Goal: Information Seeking & Learning: Learn about a topic

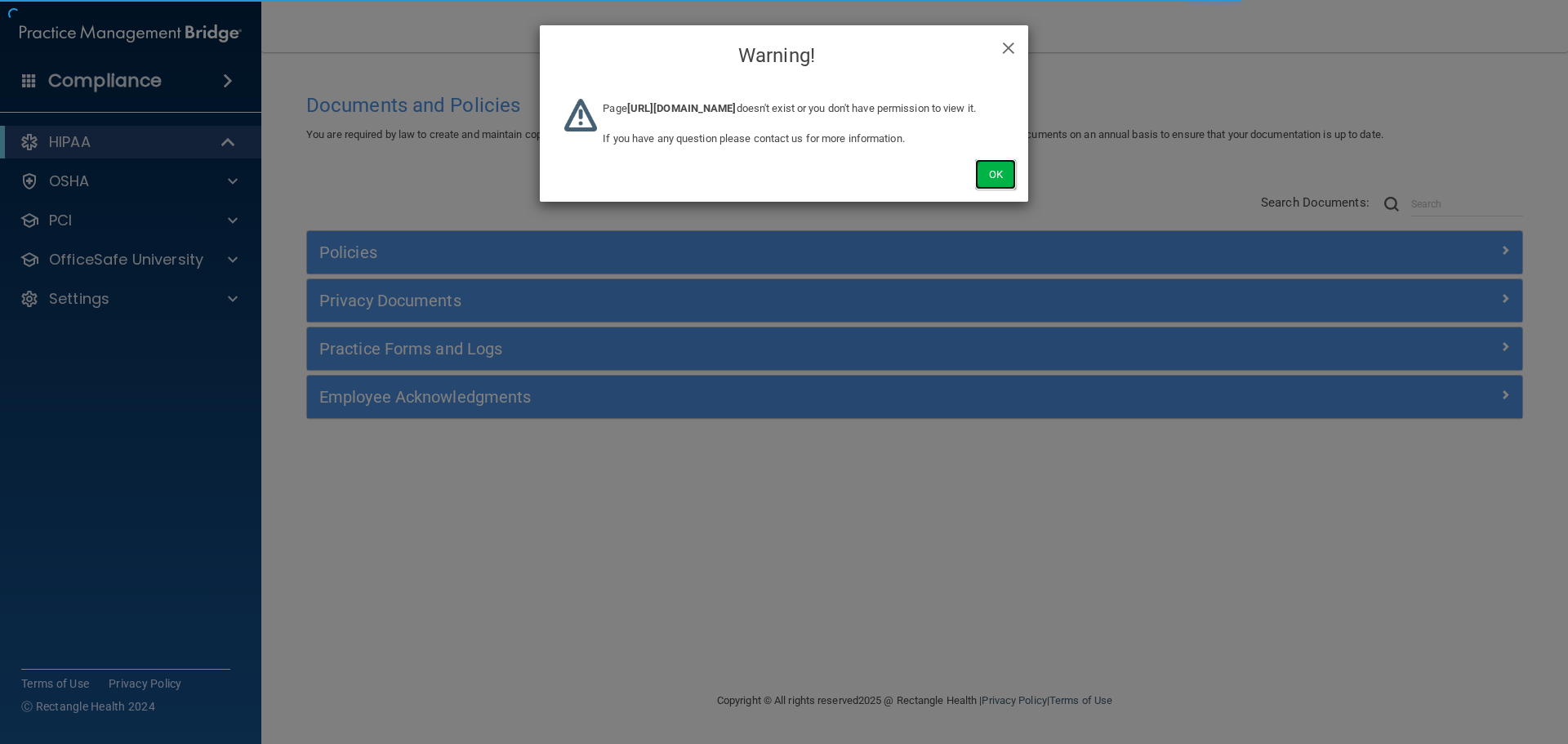
click at [1008, 187] on button "Ok" at bounding box center [996, 174] width 41 height 30
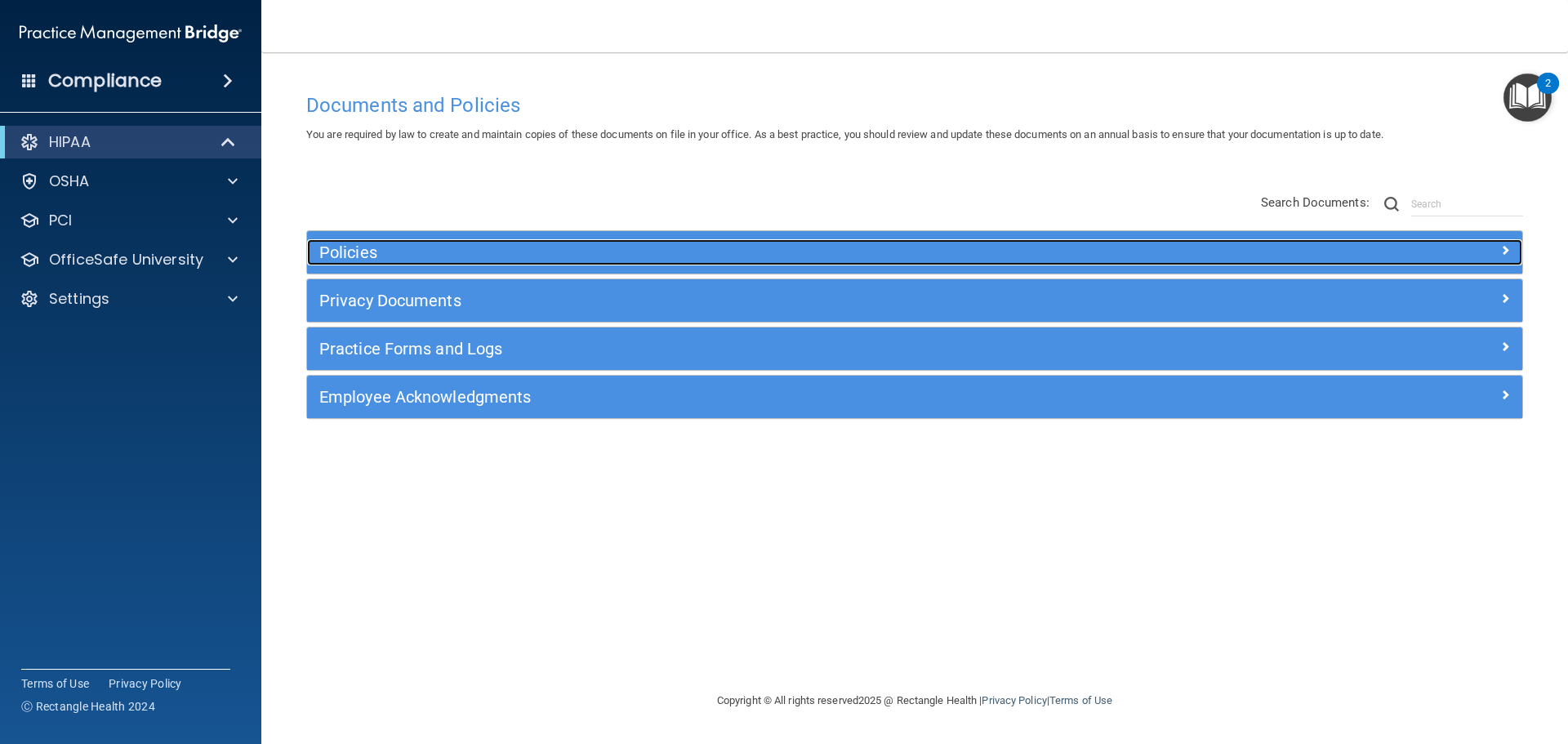
click at [979, 243] on div "Policies" at bounding box center [763, 252] width 912 height 26
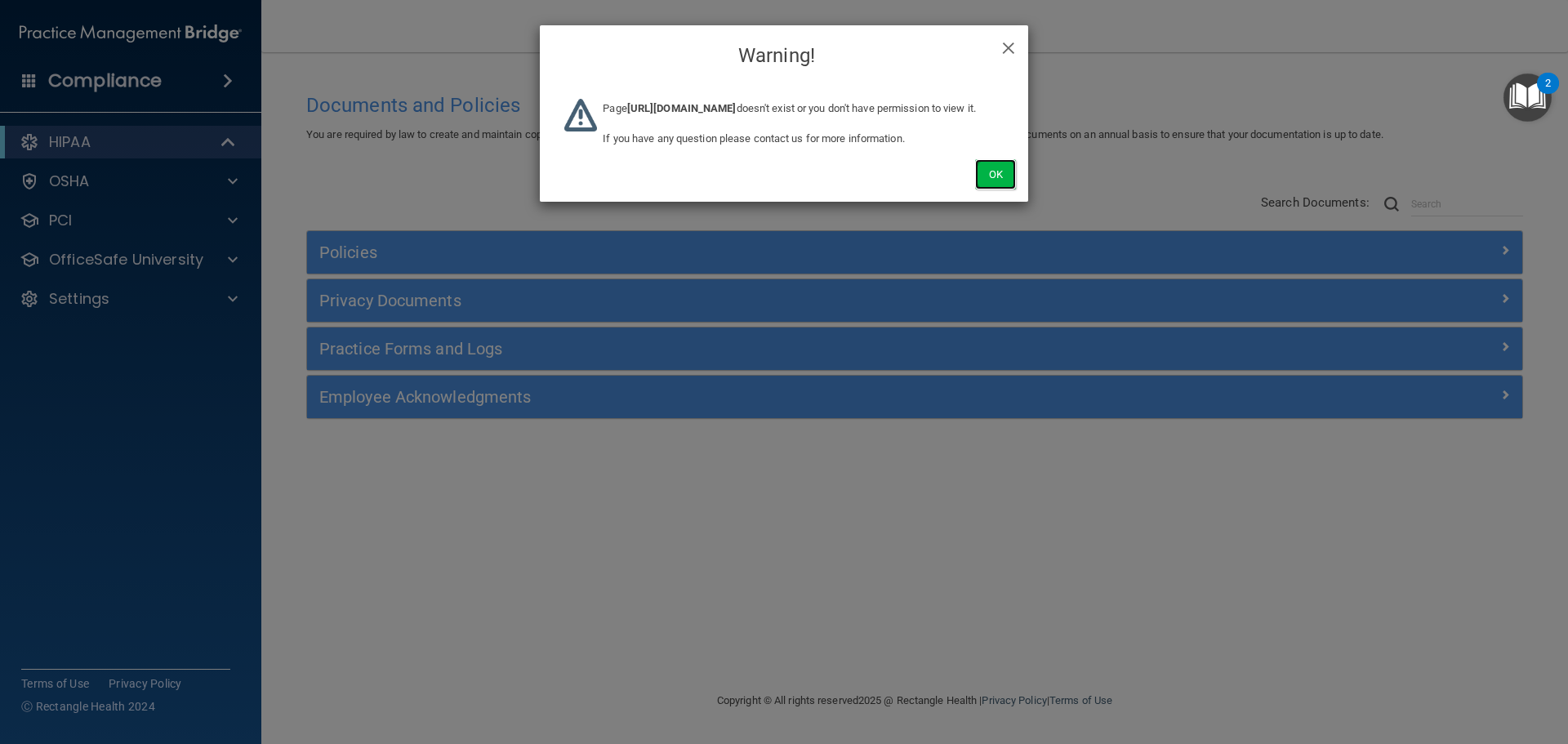
click at [984, 184] on button "Ok" at bounding box center [996, 174] width 41 height 30
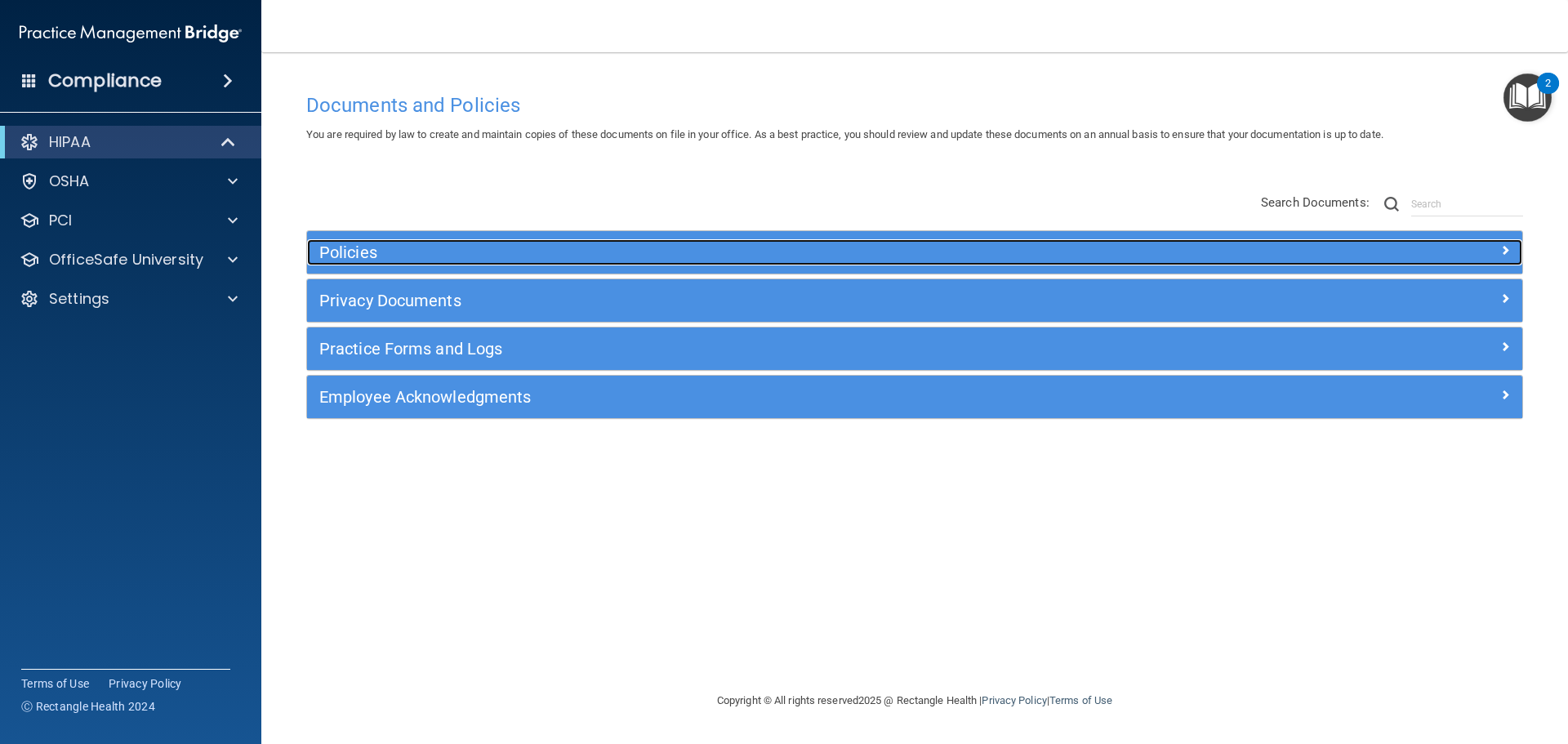
click at [1255, 252] on div at bounding box center [1370, 249] width 304 height 20
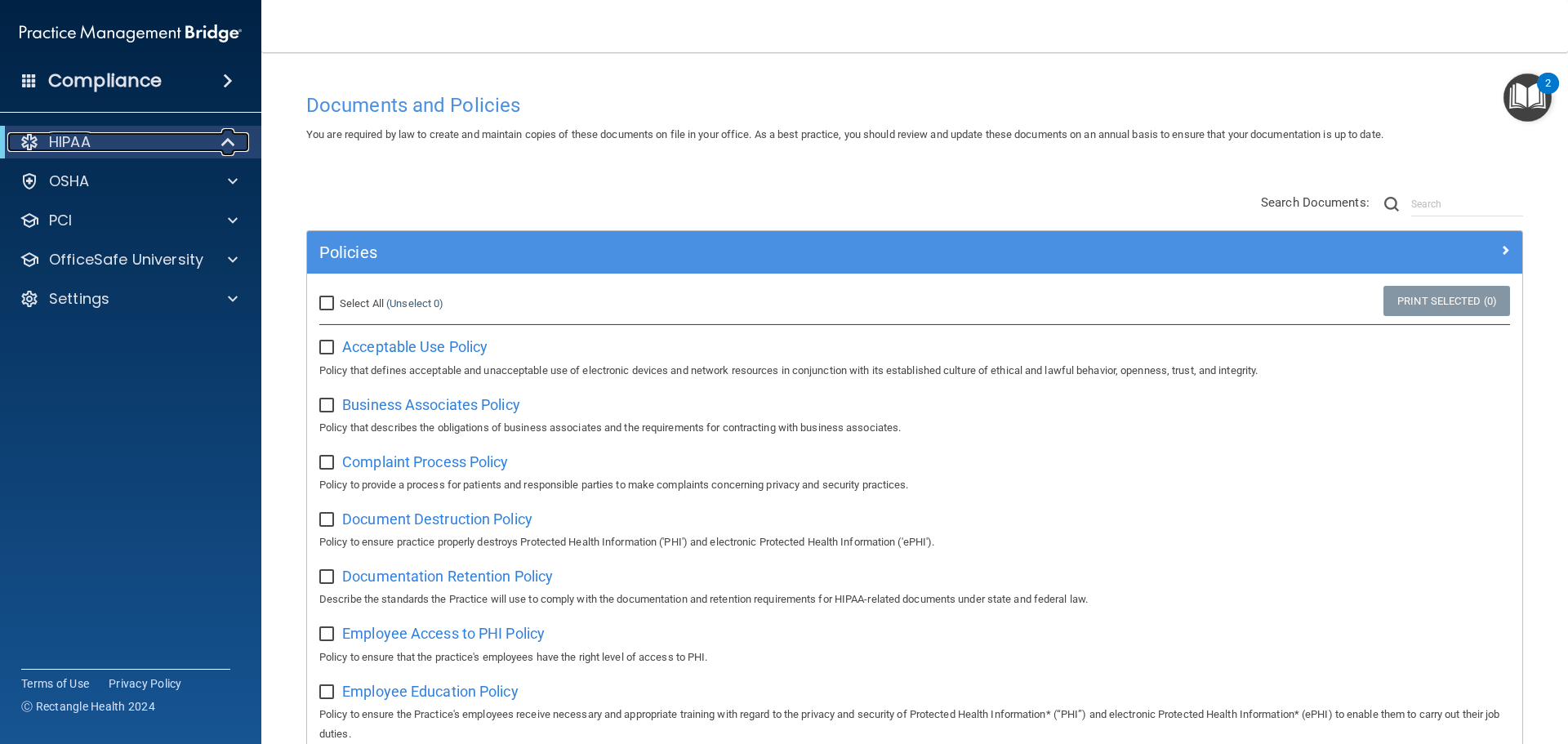
click at [204, 147] on div "HIPAA" at bounding box center [108, 141] width 201 height 20
click at [154, 146] on div "HIPAA" at bounding box center [108, 141] width 201 height 20
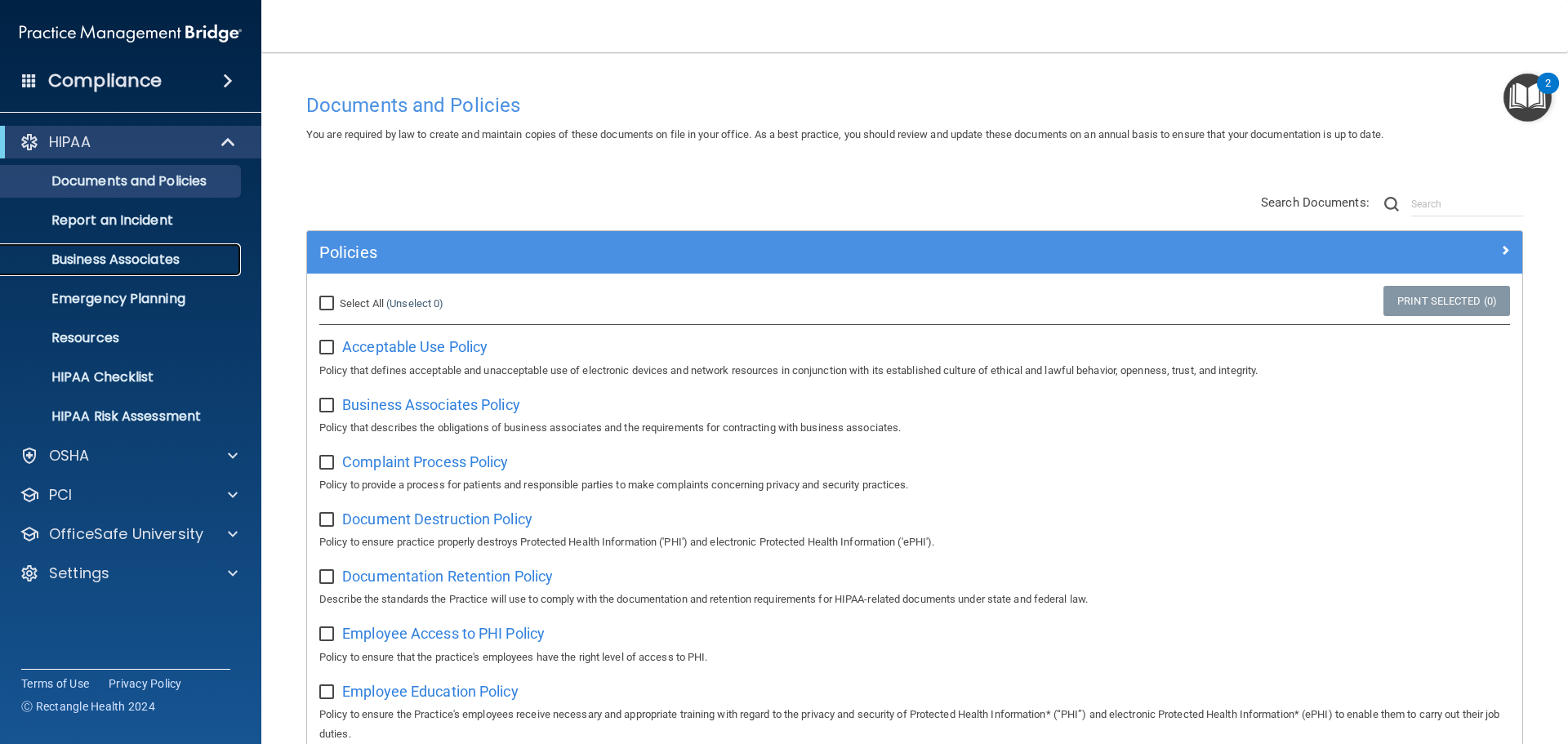
click at [109, 262] on p "Business Associates" at bounding box center [122, 260] width 223 height 16
